Goal: Navigation & Orientation: Find specific page/section

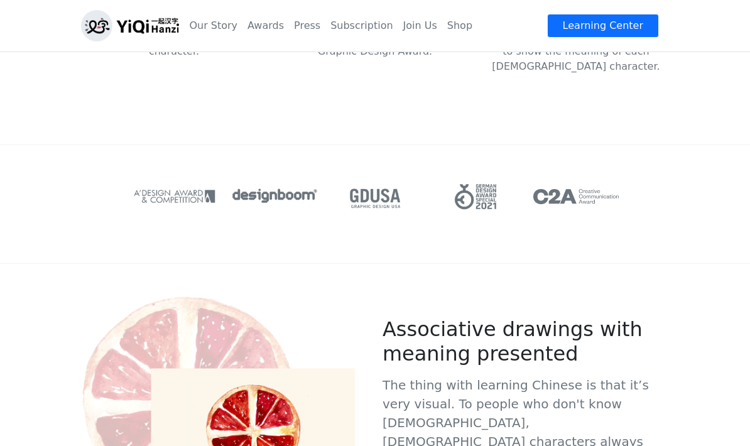
scroll to position [477, 0]
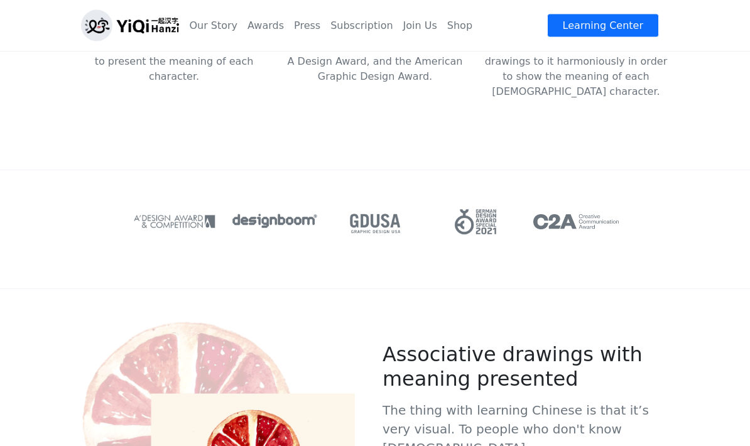
click at [212, 23] on link "Our Story" at bounding box center [213, 25] width 58 height 25
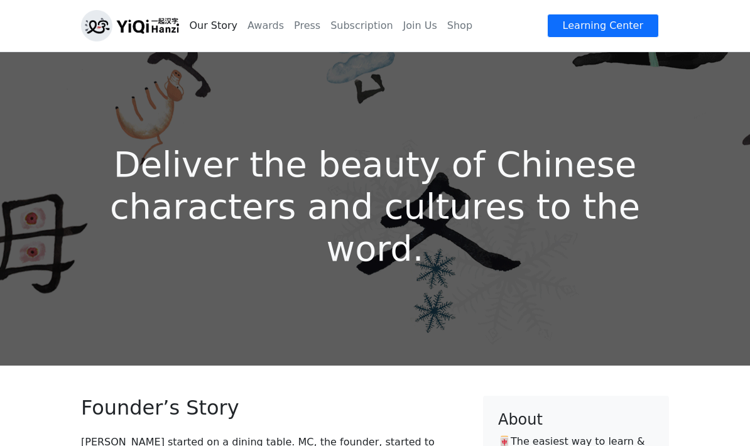
click at [353, 21] on link "Subscription" at bounding box center [361, 25] width 72 height 25
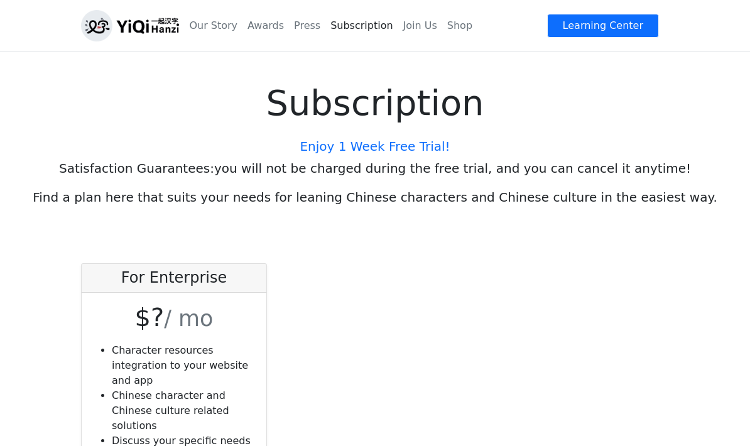
click at [604, 25] on link "Learning Center" at bounding box center [603, 26] width 112 height 24
click at [407, 25] on link "Join Us" at bounding box center [420, 25] width 44 height 25
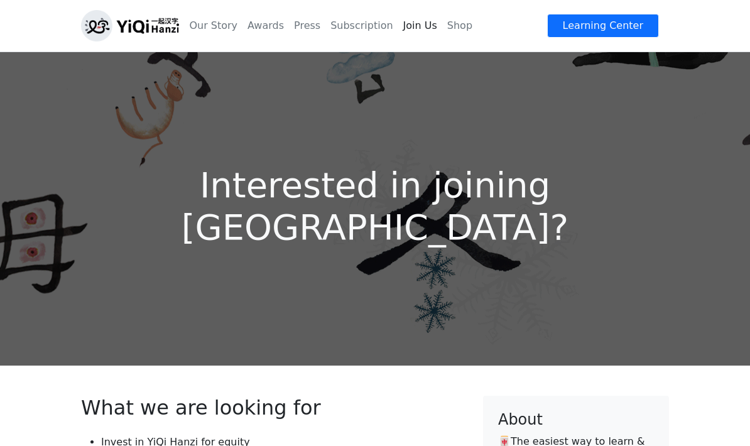
click at [352, 26] on link "Subscription" at bounding box center [361, 25] width 72 height 25
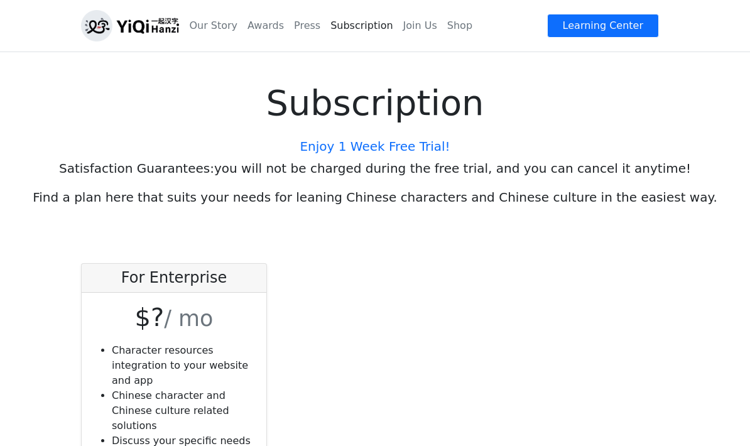
click at [614, 24] on link "Learning Center" at bounding box center [603, 26] width 112 height 24
click at [208, 20] on link "Our Story" at bounding box center [213, 25] width 58 height 25
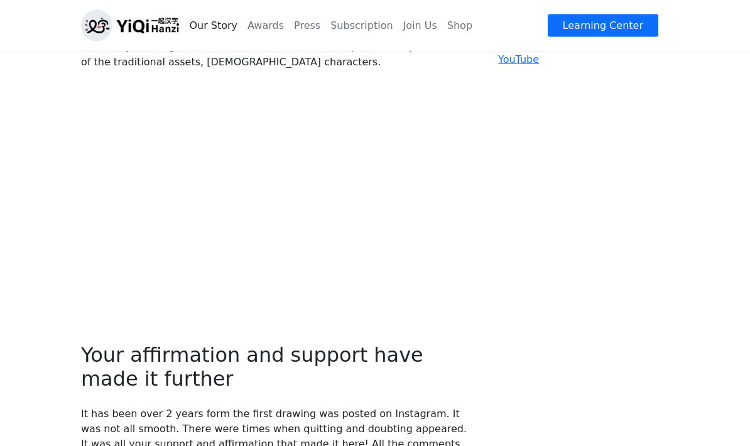
scroll to position [571, 0]
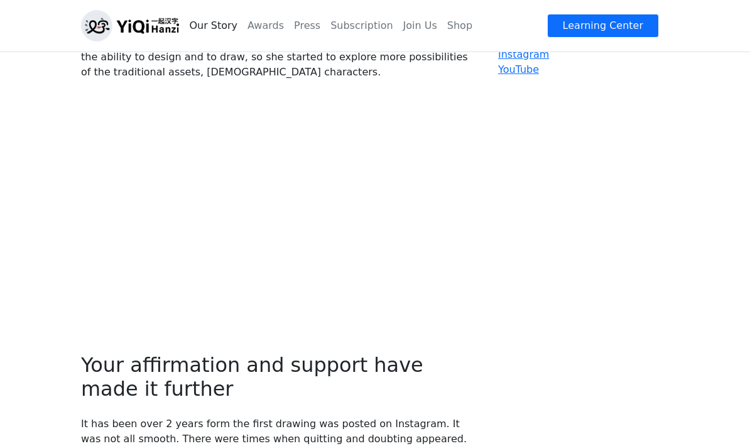
click at [598, 16] on link "Learning Center" at bounding box center [603, 26] width 112 height 24
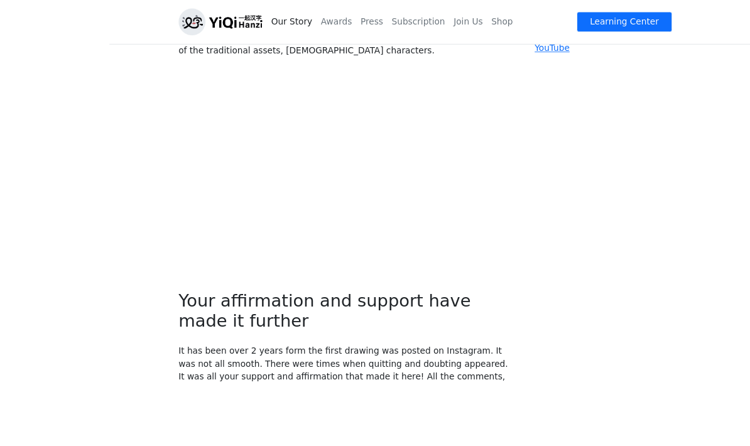
scroll to position [644, 0]
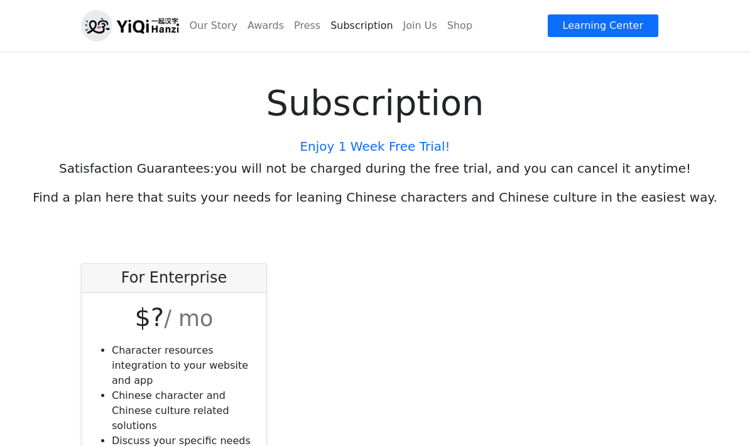
scroll to position [24, 0]
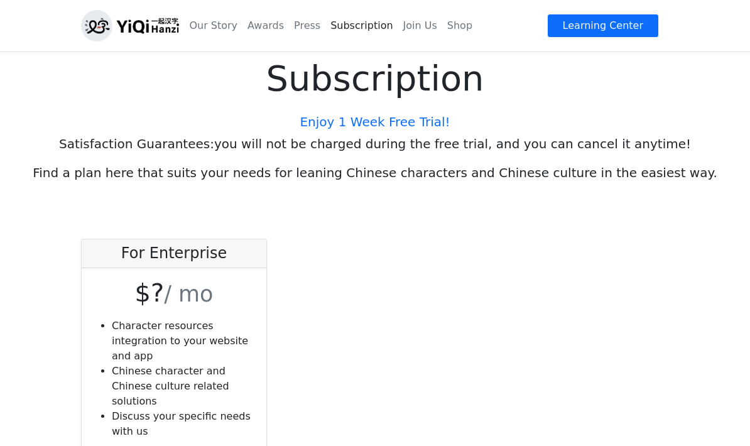
click at [403, 116] on h5 "Enjoy 1 Week Free Trial!" at bounding box center [375, 121] width 730 height 15
click at [391, 127] on h5 "Enjoy 1 Week Free Trial!" at bounding box center [375, 121] width 730 height 15
click at [623, 6] on header "Our Story Awards Press Subscription Join Us Shop Learning Center" at bounding box center [375, 26] width 750 height 52
click at [595, 20] on link "Learning Center" at bounding box center [603, 26] width 112 height 24
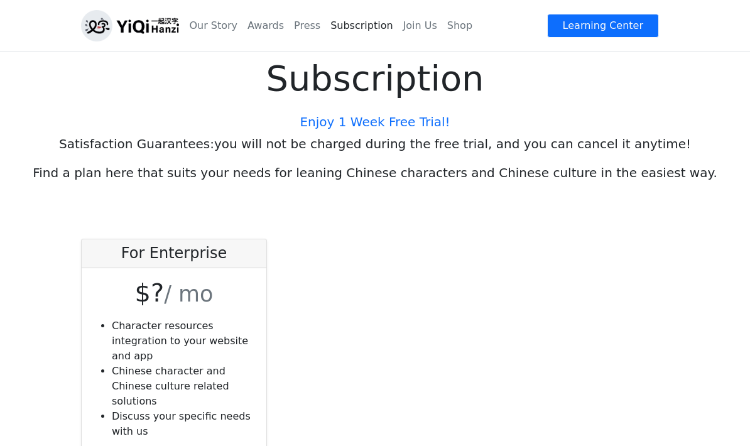
scroll to position [0, 0]
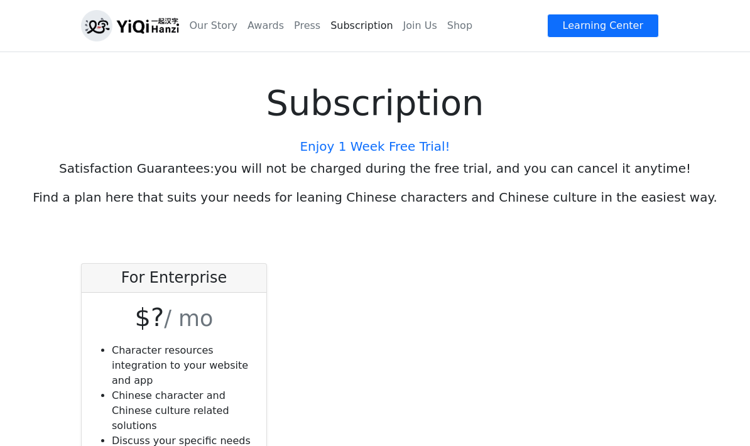
click at [208, 22] on link "Our Story" at bounding box center [213, 25] width 58 height 25
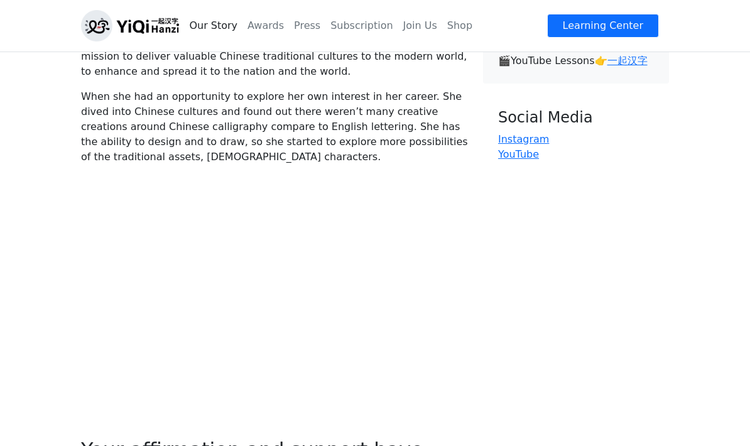
scroll to position [480, 0]
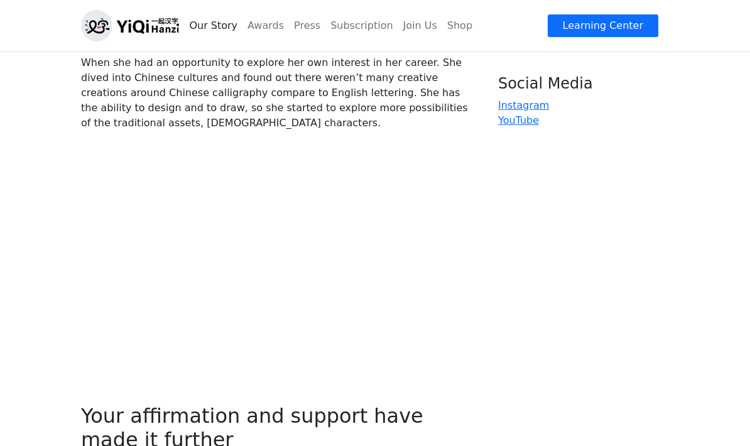
scroll to position [531, 0]
